Goal: Transaction & Acquisition: Purchase product/service

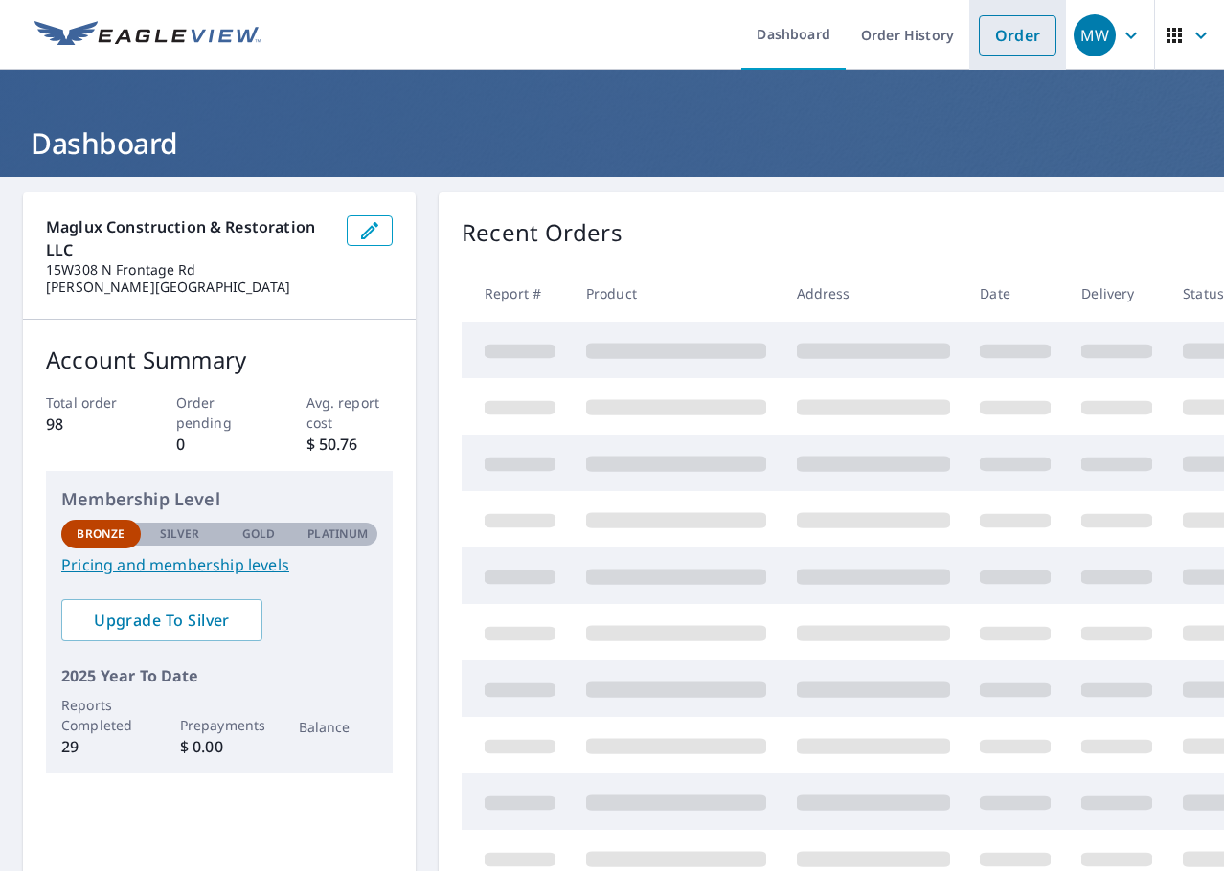
click at [984, 34] on link "Order" at bounding box center [1018, 35] width 78 height 40
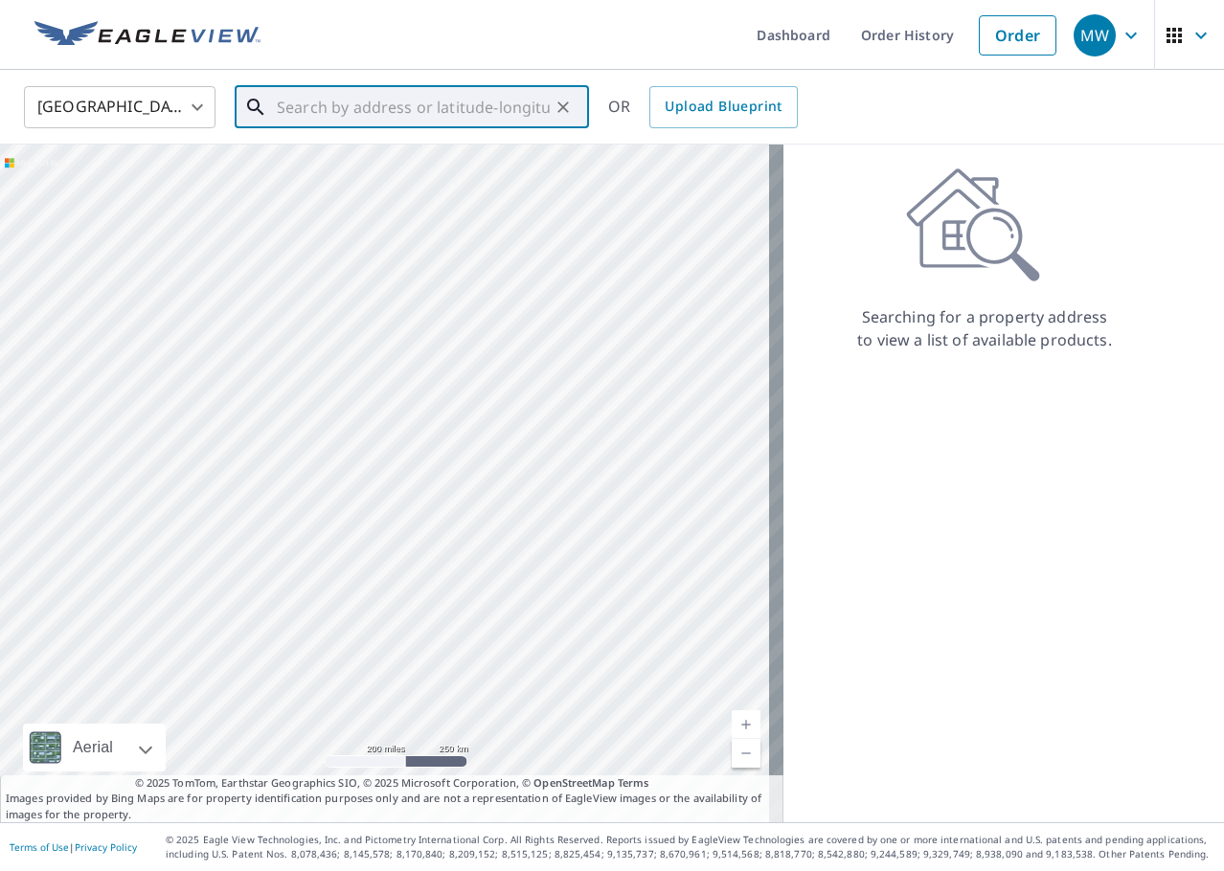
click at [332, 117] on input "text" at bounding box center [413, 107] width 273 height 54
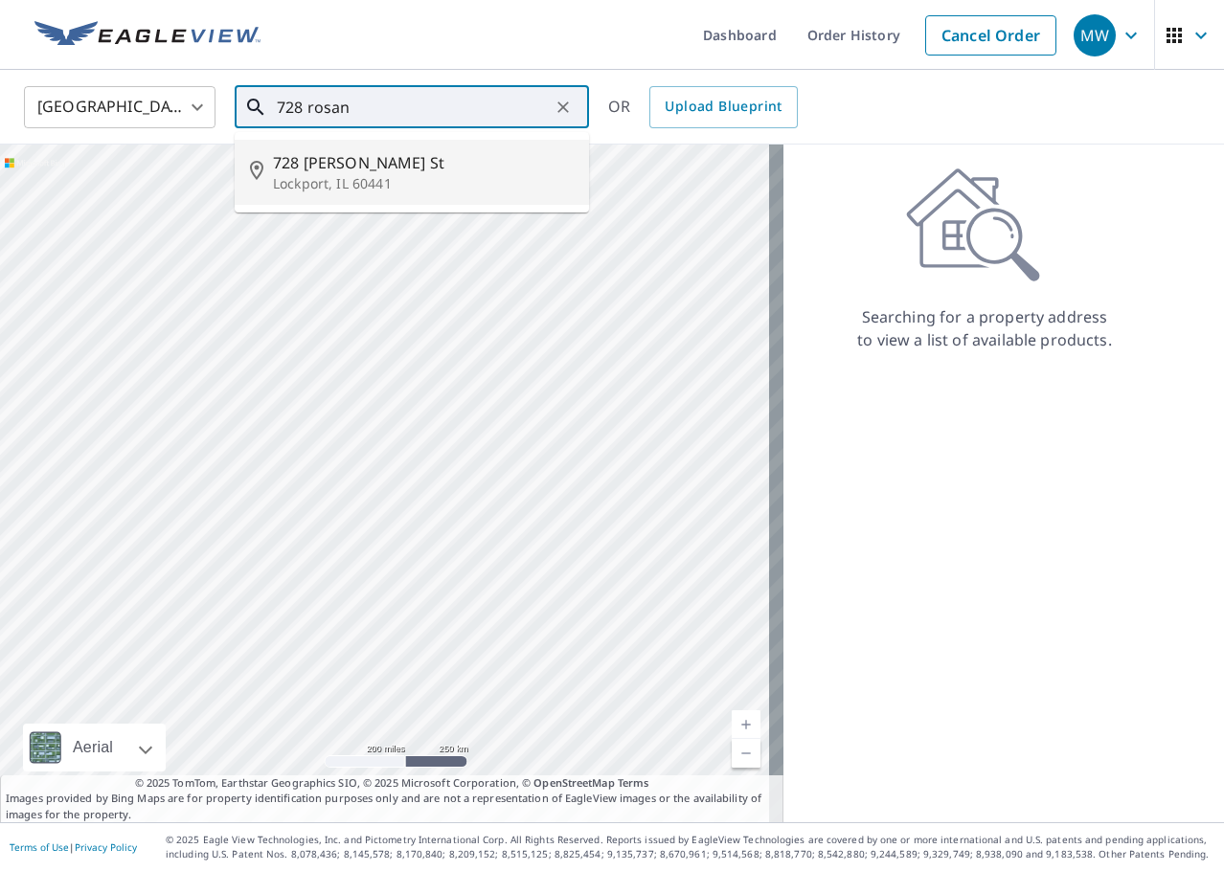
click at [372, 155] on span "728 [PERSON_NAME] St" at bounding box center [423, 162] width 301 height 23
type input "728 [PERSON_NAME][GEOGRAPHIC_DATA]"
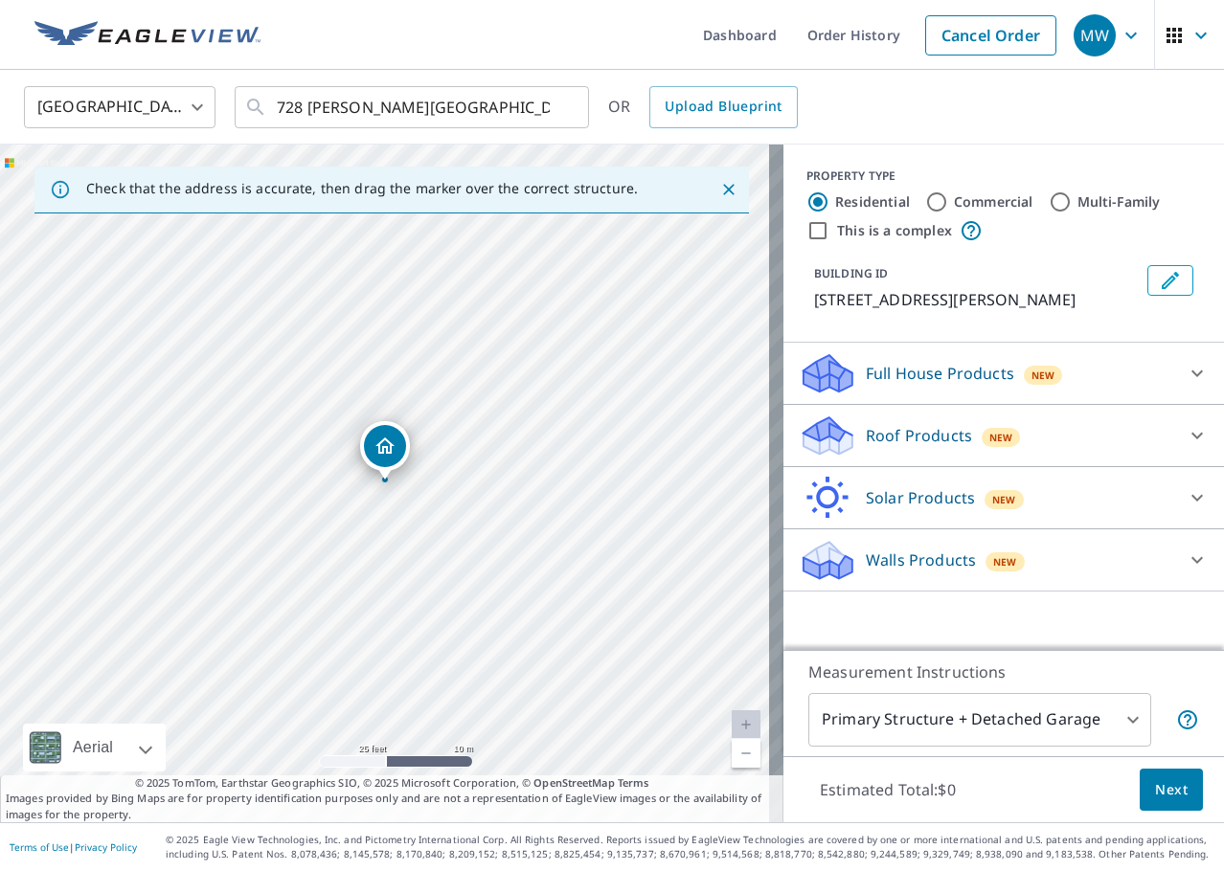
click at [1129, 426] on div "Roof Products New" at bounding box center [986, 436] width 375 height 45
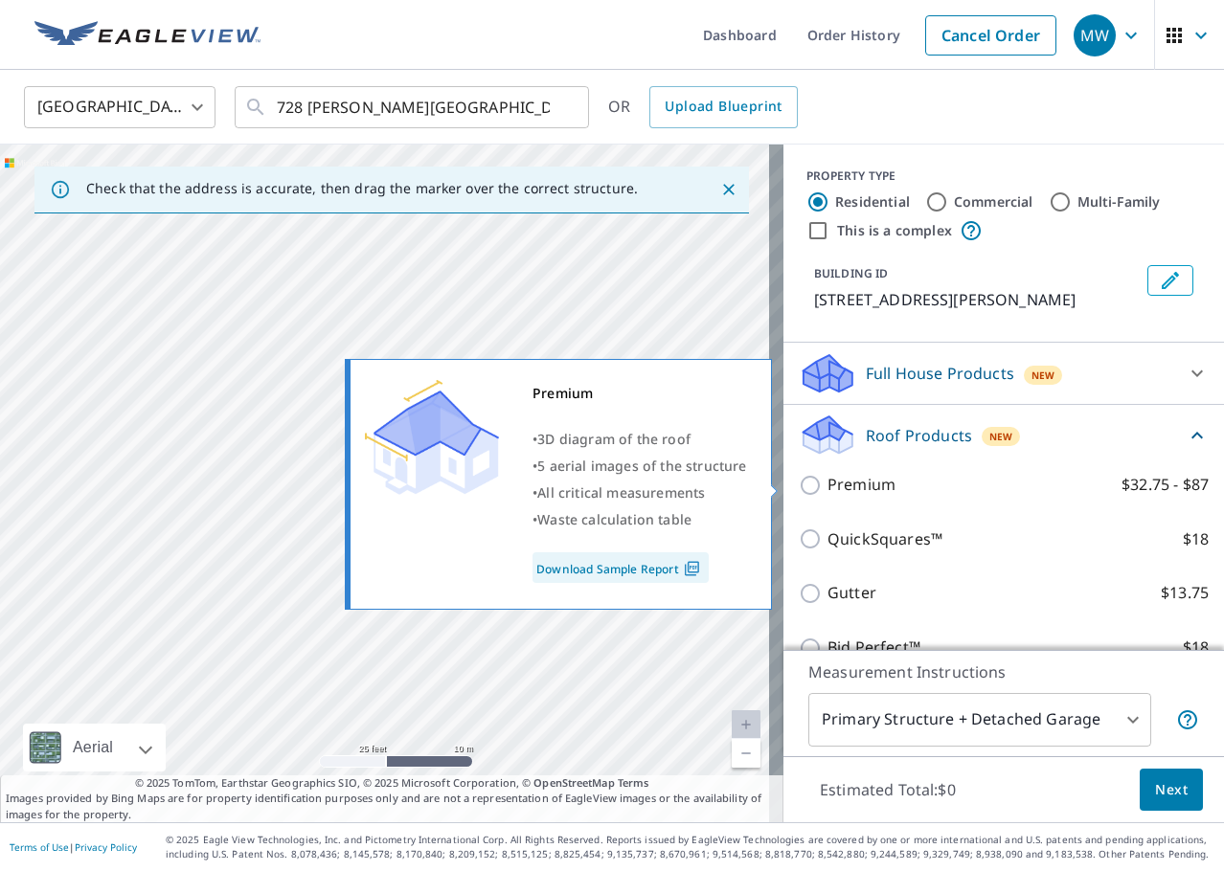
click at [1084, 495] on label "Premium $32.75 - $87" at bounding box center [1017, 485] width 381 height 24
click at [827, 495] on input "Premium $32.75 - $87" at bounding box center [813, 485] width 29 height 23
checkbox input "true"
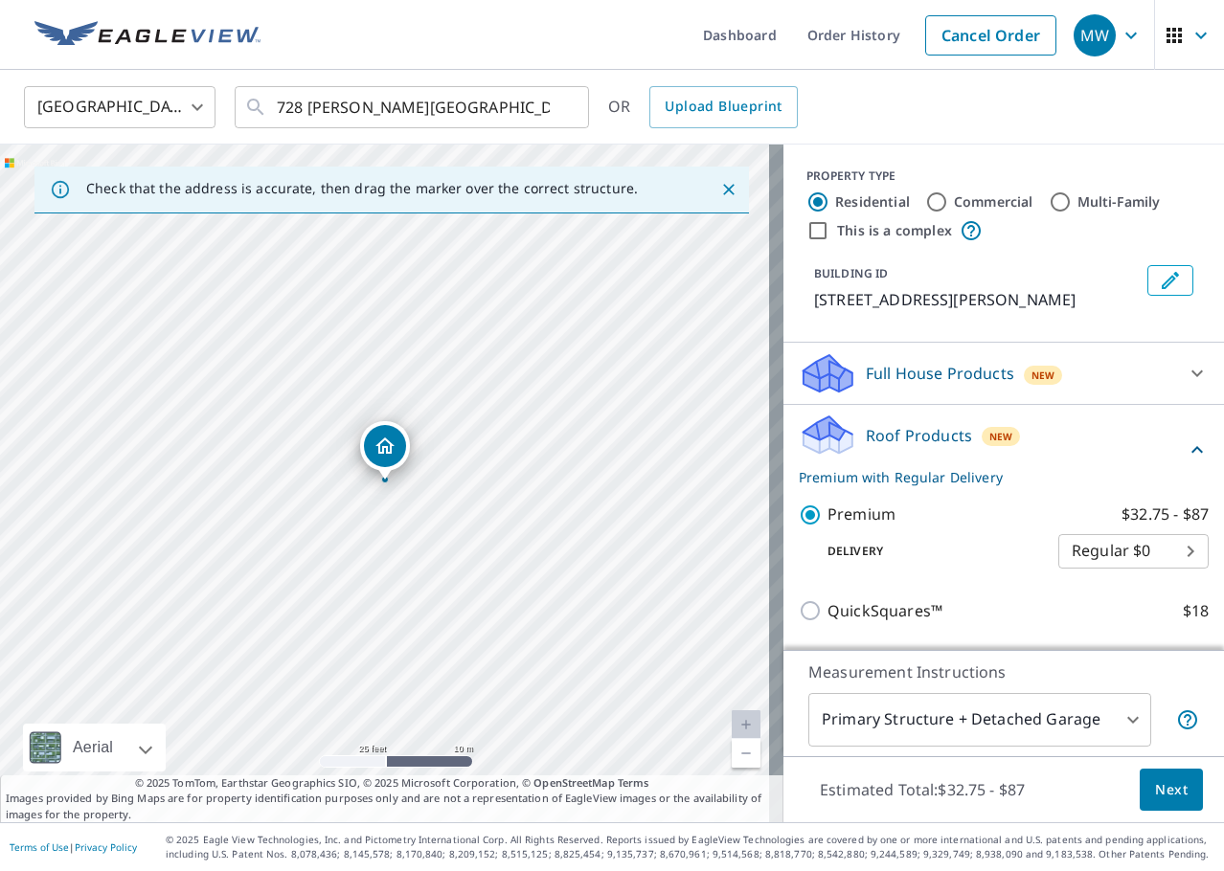
click at [1125, 548] on body "MW MW Dashboard Order History Cancel Order MW [GEOGRAPHIC_DATA] [GEOGRAPHIC_DAT…" at bounding box center [612, 435] width 1224 height 871
click at [1092, 546] on li "Regular $0" at bounding box center [1104, 551] width 150 height 34
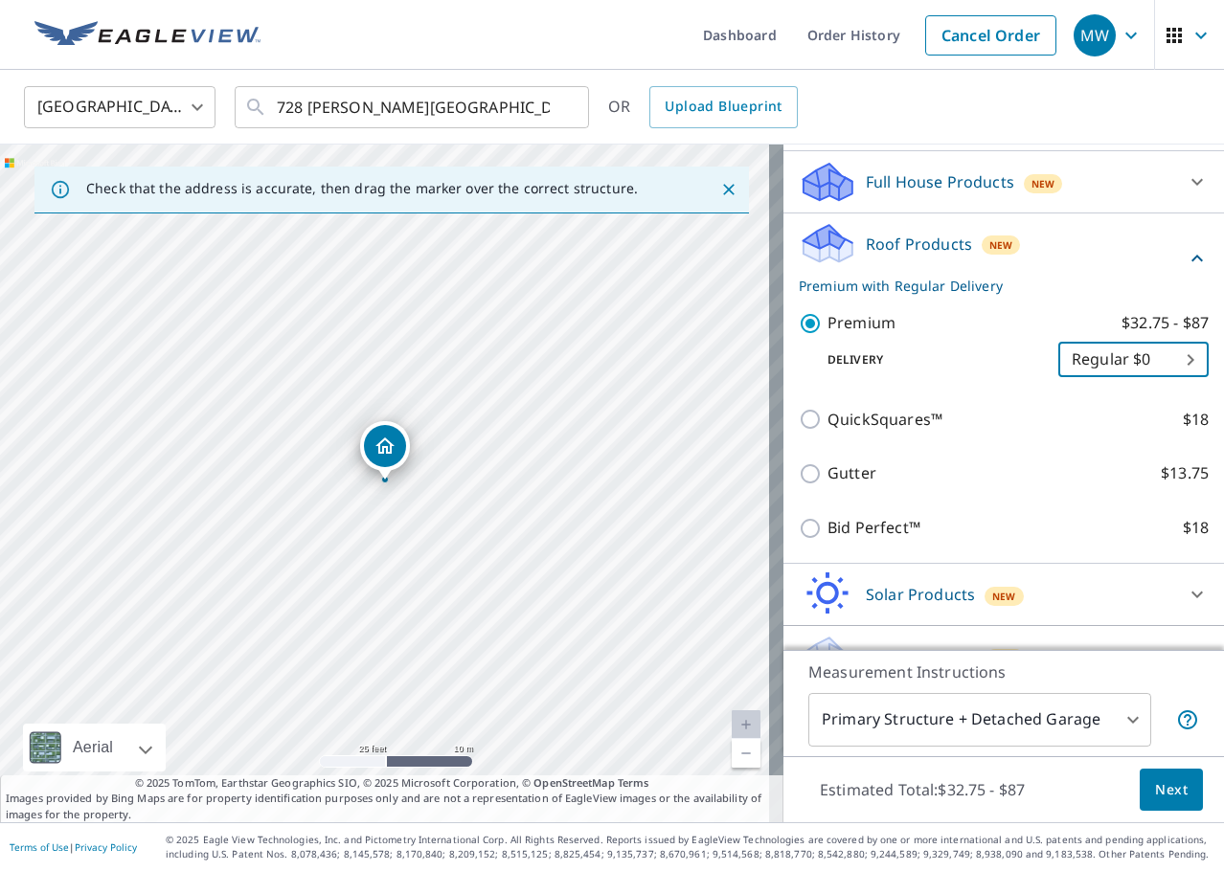
scroll to position [230, 0]
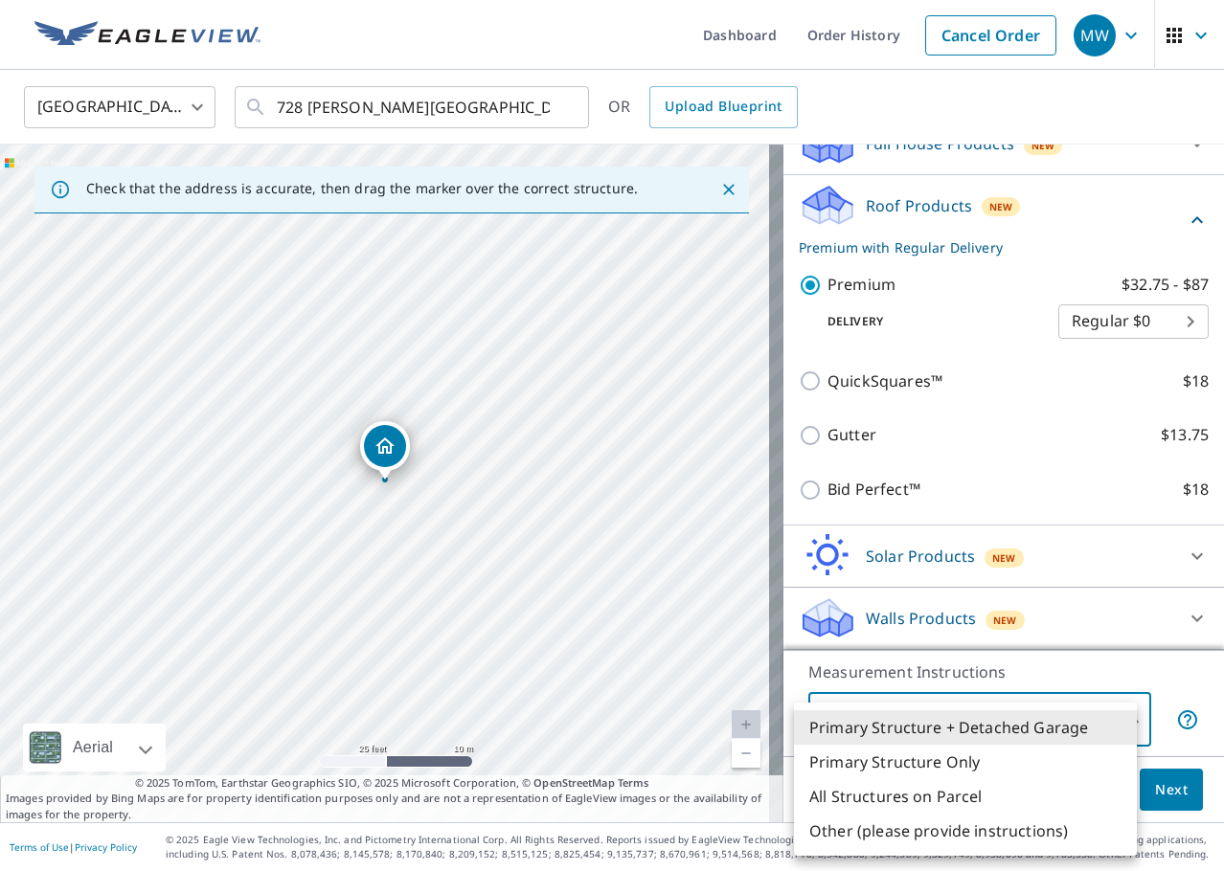
click at [928, 717] on body "MW MW Dashboard Order History Cancel Order MW [GEOGRAPHIC_DATA] [GEOGRAPHIC_DAT…" at bounding box center [612, 435] width 1224 height 871
click at [918, 753] on li "Primary Structure Only" at bounding box center [965, 762] width 343 height 34
type input "2"
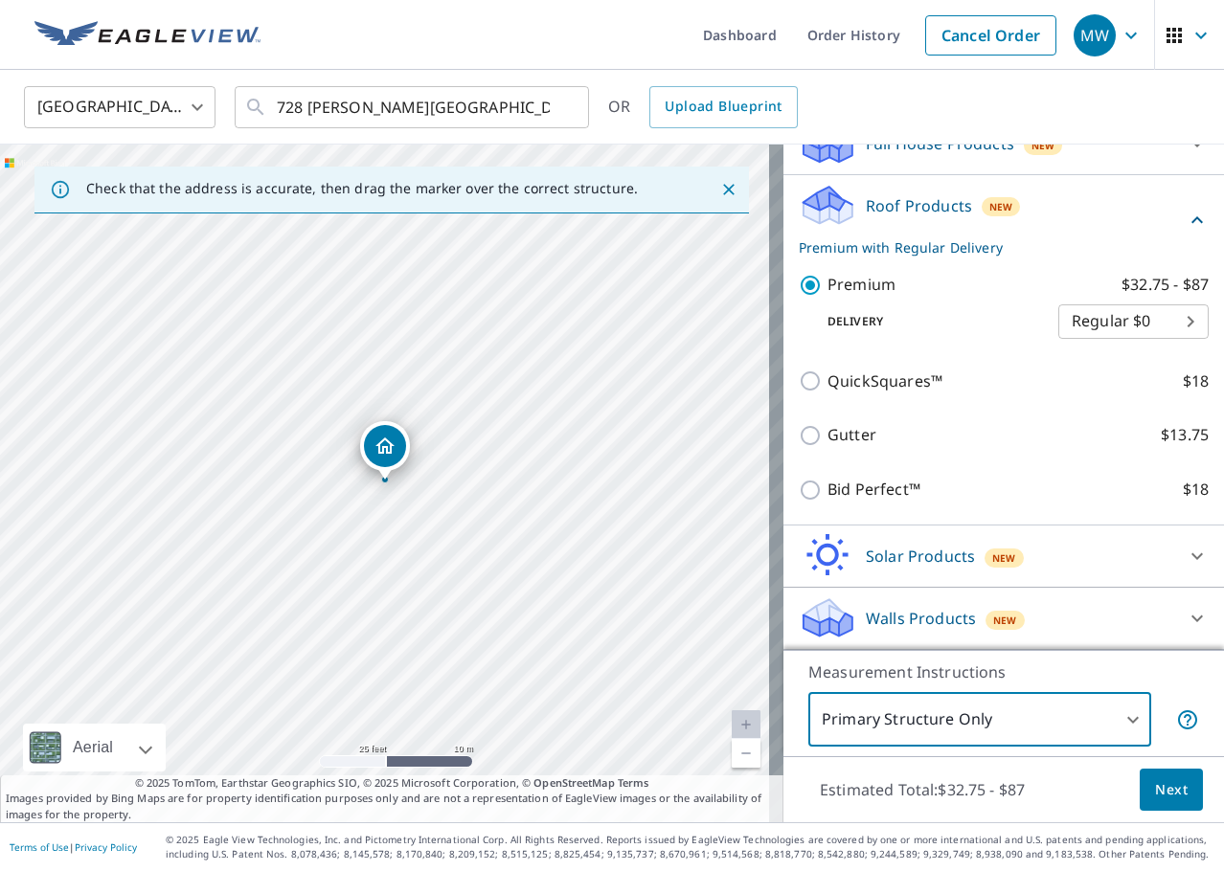
click at [1155, 786] on span "Next" at bounding box center [1171, 790] width 33 height 24
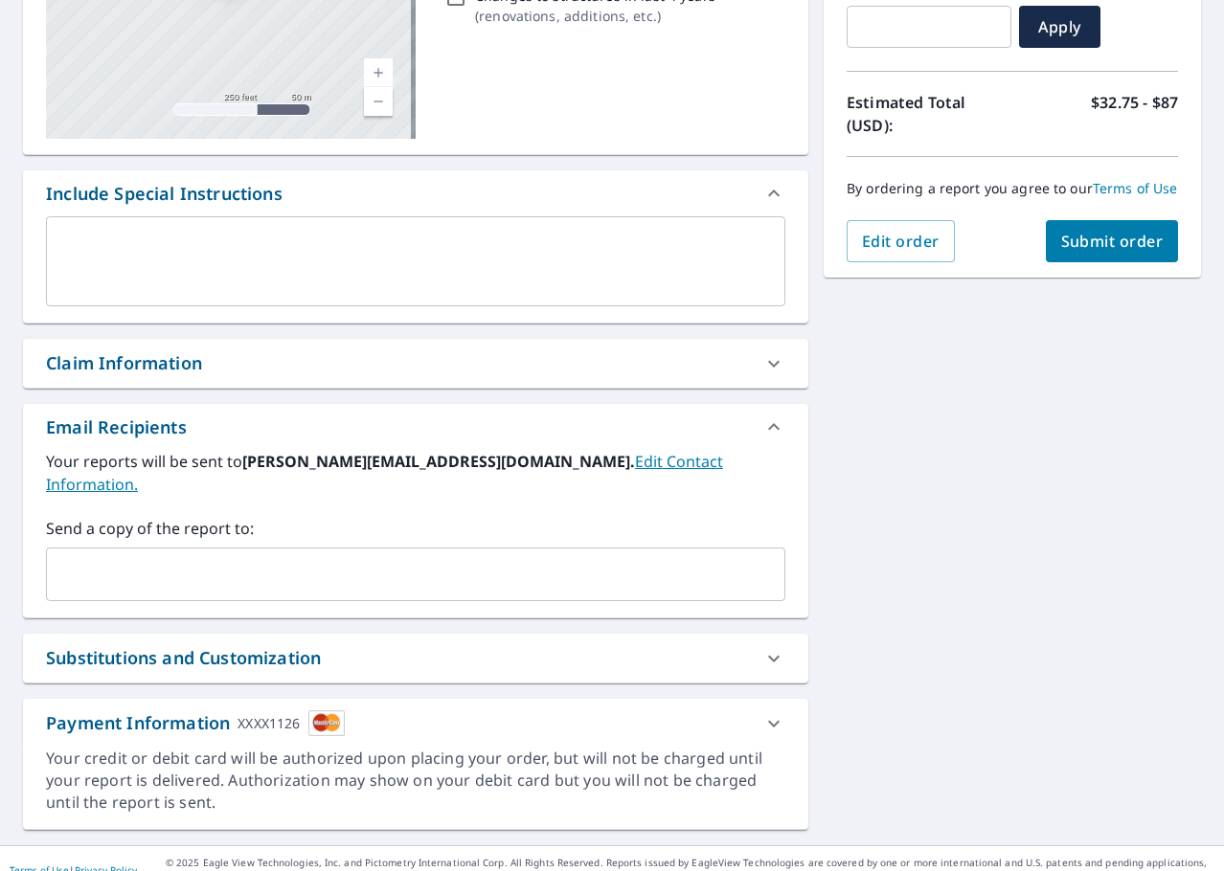
scroll to position [260, 0]
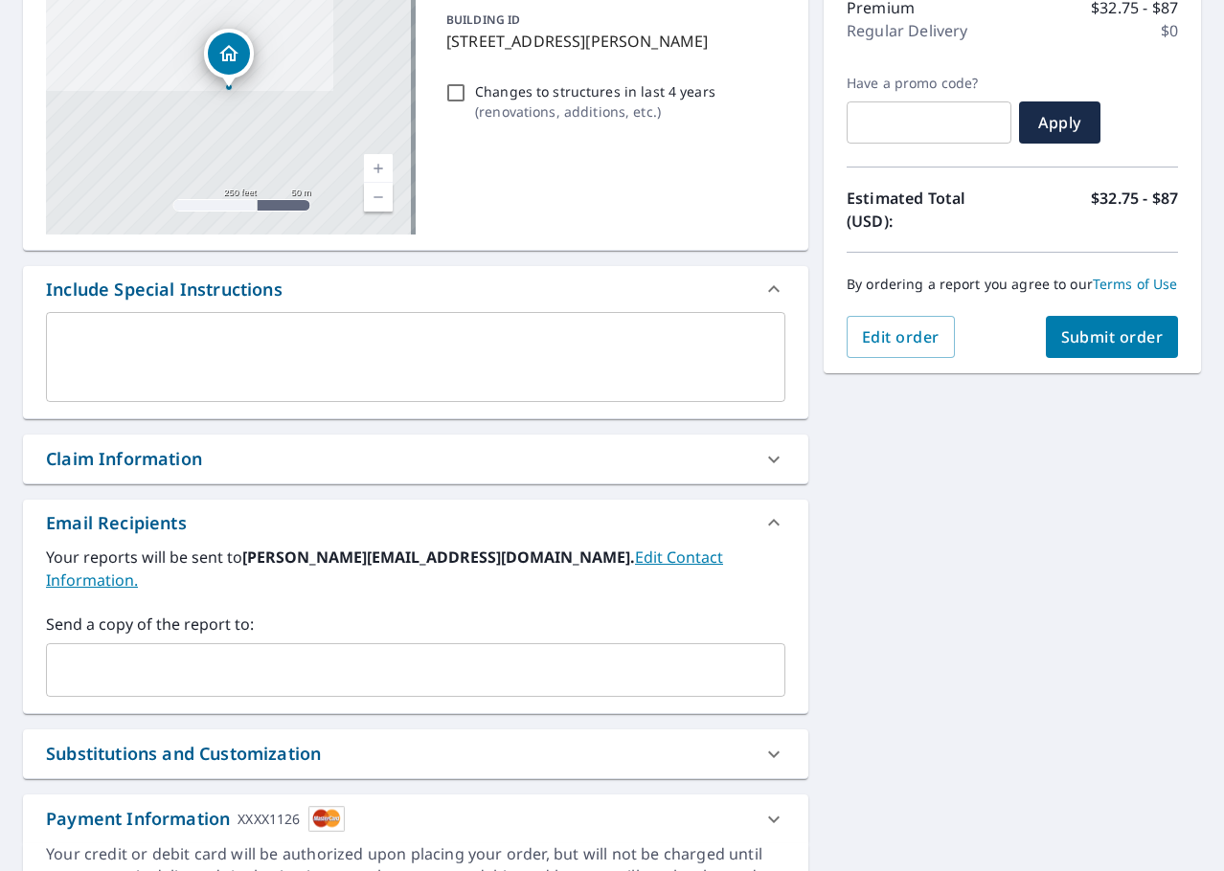
click at [1111, 348] on span "Submit order" at bounding box center [1112, 337] width 102 height 21
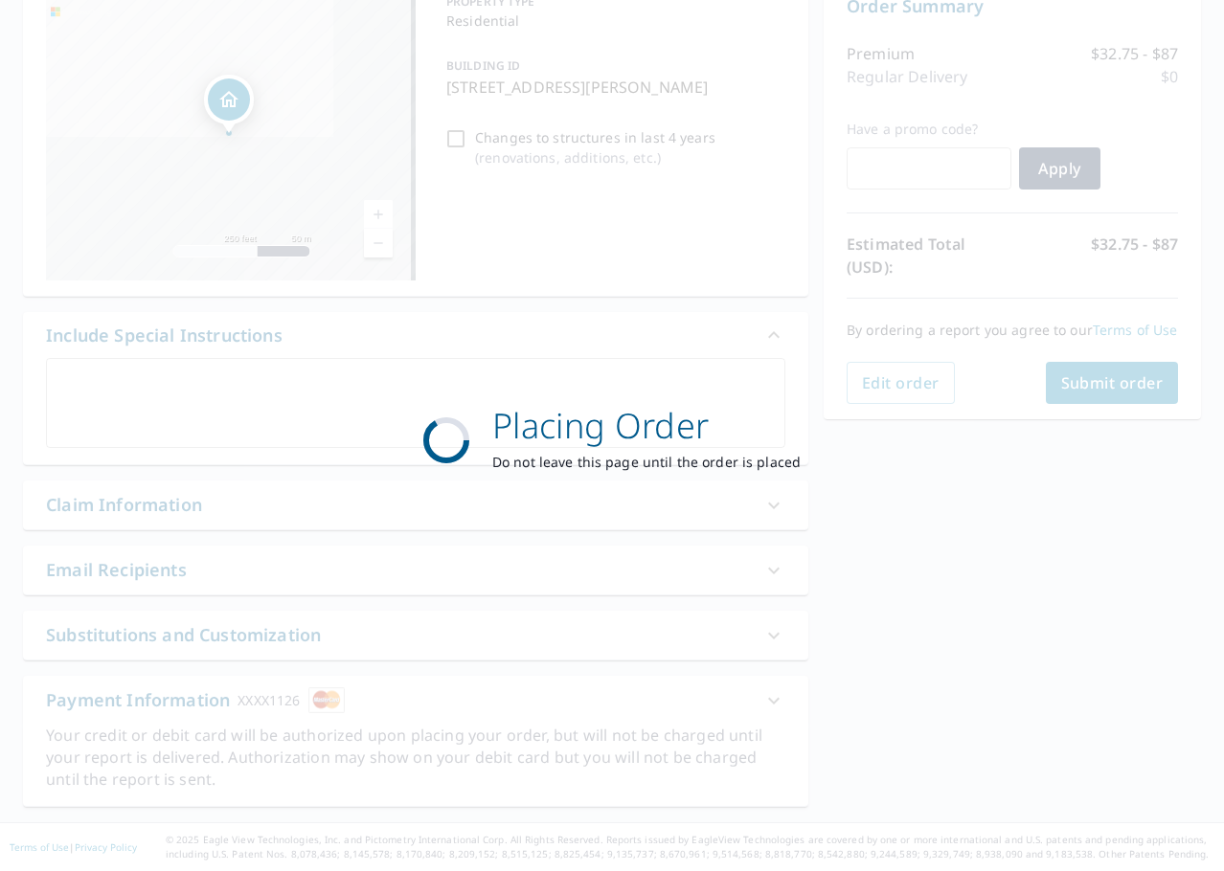
scroll to position [214, 0]
